Goal: Task Accomplishment & Management: Manage account settings

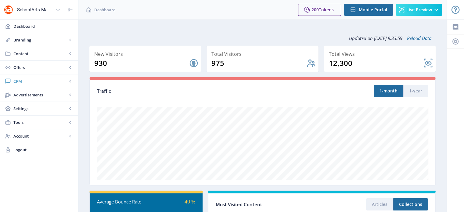
click at [27, 77] on link "CRM" at bounding box center [39, 80] width 78 height 13
click at [30, 97] on span "Readers" at bounding box center [46, 95] width 52 height 6
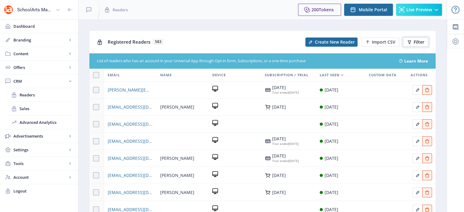
click at [416, 43] on span "Filter" at bounding box center [418, 42] width 11 height 5
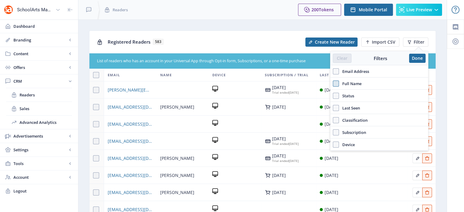
click at [337, 82] on span at bounding box center [336, 83] width 6 height 6
click at [333, 84] on input "Full Name" at bounding box center [333, 84] width 0 height 0
checkbox input "true"
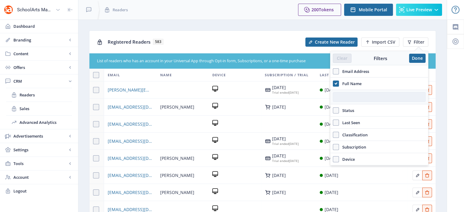
click at [344, 95] on input "text" at bounding box center [379, 97] width 93 height 10
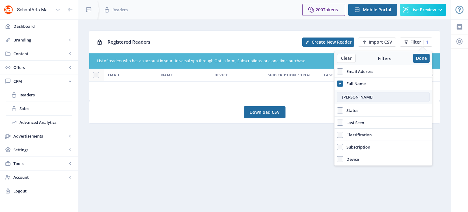
drag, startPoint x: 350, startPoint y: 98, endPoint x: 374, endPoint y: 96, distance: 24.4
click at [374, 96] on input "[PERSON_NAME]" at bounding box center [383, 97] width 93 height 10
type input "[PERSON_NAME]"
click at [418, 56] on button "Done" at bounding box center [421, 58] width 16 height 9
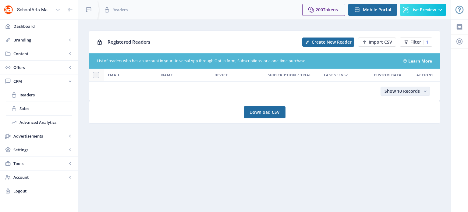
click at [398, 94] on button "Show 10 Records" at bounding box center [405, 91] width 49 height 9
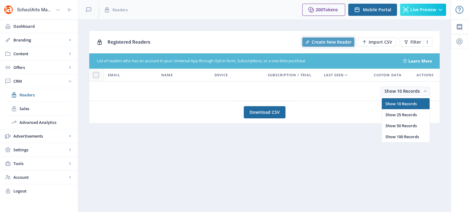
click at [331, 46] on button "Create New Reader" at bounding box center [328, 41] width 52 height 9
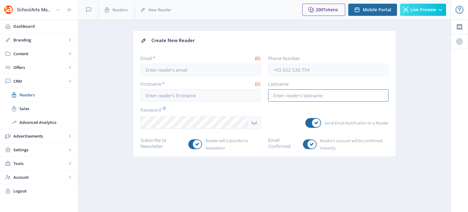
type input "[EMAIL_ADDRESS][DOMAIN_NAME]"
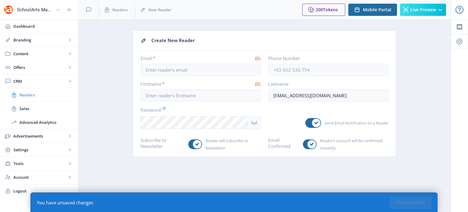
click at [33, 93] on span "Readers" at bounding box center [46, 95] width 52 height 6
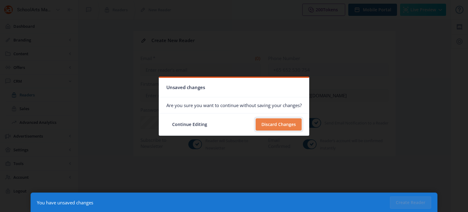
click at [281, 127] on button "Discard Changes" at bounding box center [279, 124] width 46 height 12
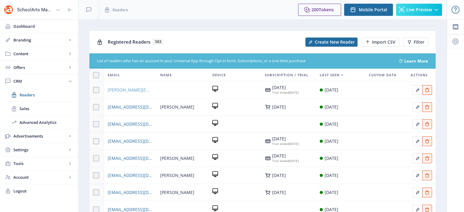
click at [135, 90] on span "[PERSON_NAME][EMAIL_ADDRESS][PERSON_NAME][DOMAIN_NAME]" at bounding box center [130, 89] width 45 height 7
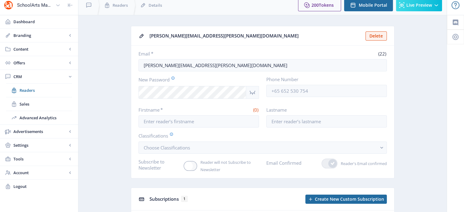
scroll to position [5, 0]
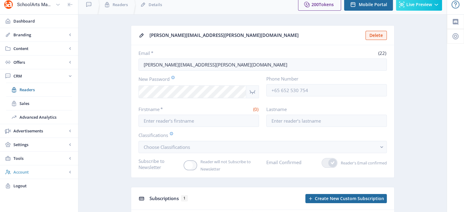
click at [26, 171] on span "Account" at bounding box center [40, 172] width 54 height 6
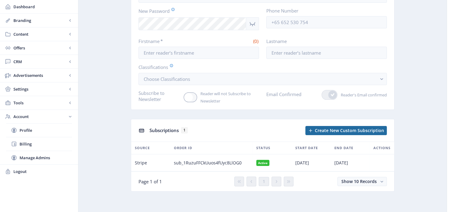
scroll to position [0, 0]
